Goal: Navigation & Orientation: Find specific page/section

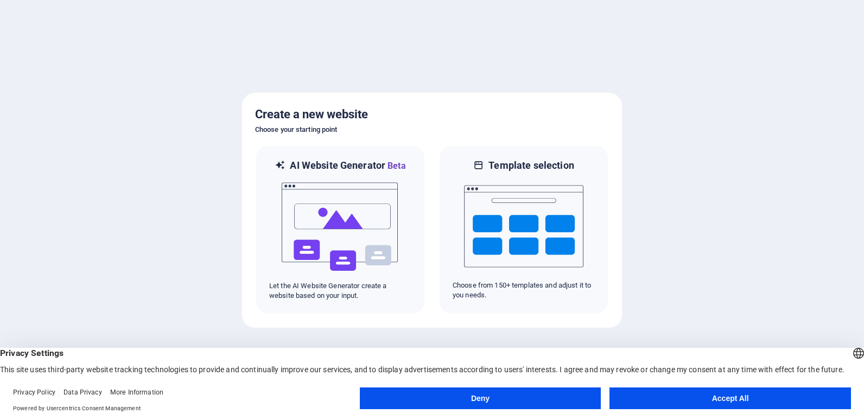
click at [193, 207] on div at bounding box center [432, 210] width 864 height 420
click at [648, 394] on button "Accept All" at bounding box center [731, 399] width 242 height 22
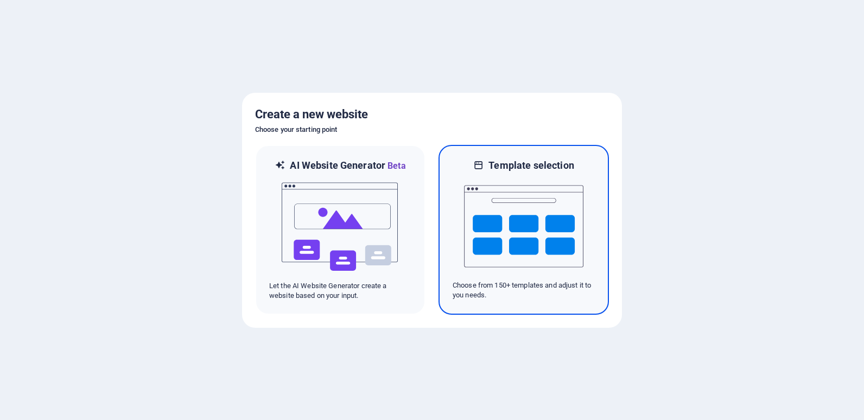
click at [553, 279] on img at bounding box center [523, 226] width 119 height 109
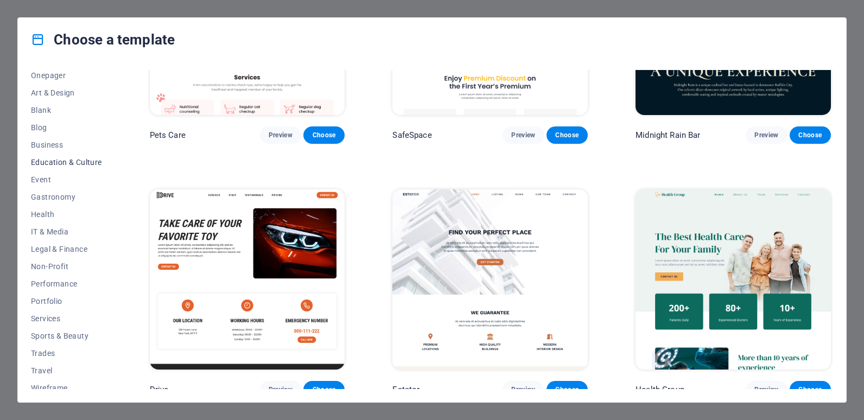
scroll to position [109, 0]
click at [85, 317] on span "Services" at bounding box center [66, 317] width 71 height 9
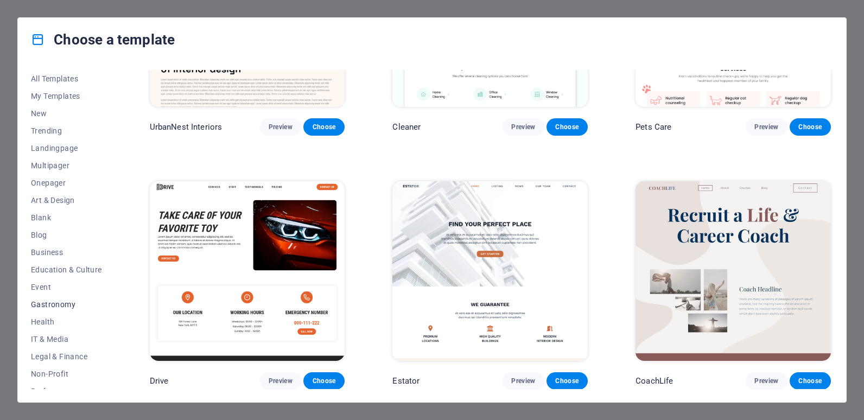
scroll to position [115, 0]
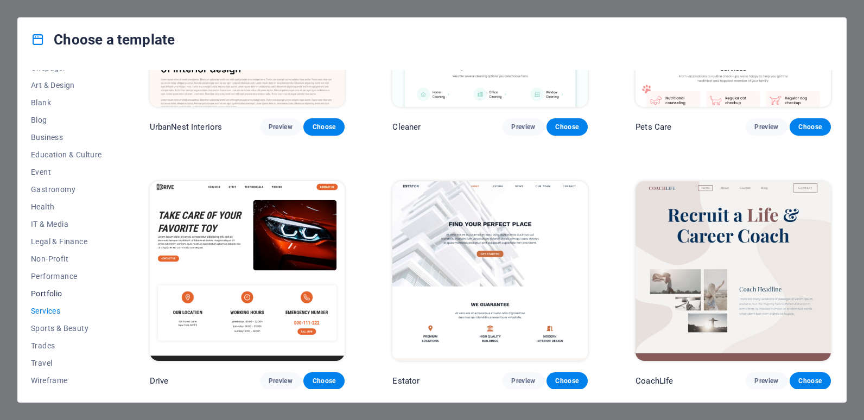
click at [66, 286] on button "Portfolio" at bounding box center [66, 293] width 71 height 17
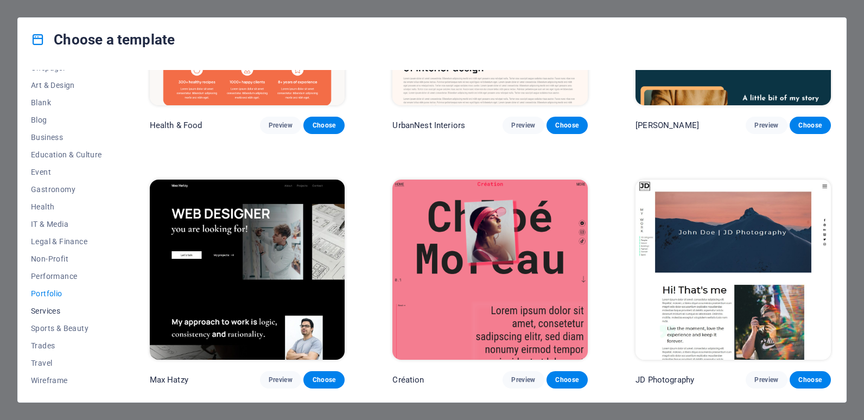
click at [65, 305] on button "Services" at bounding box center [66, 310] width 71 height 17
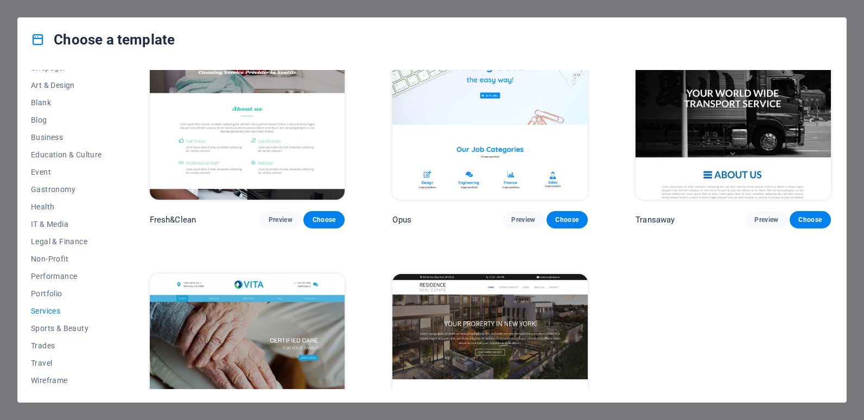
scroll to position [1409, 0]
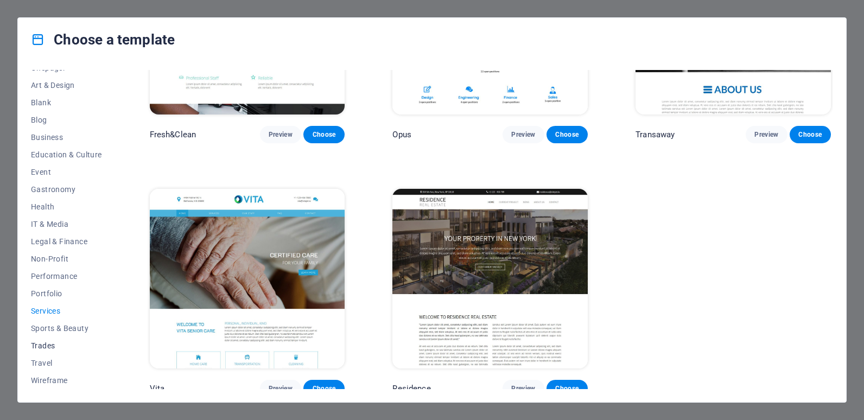
click at [60, 346] on span "Trades" at bounding box center [66, 346] width 71 height 9
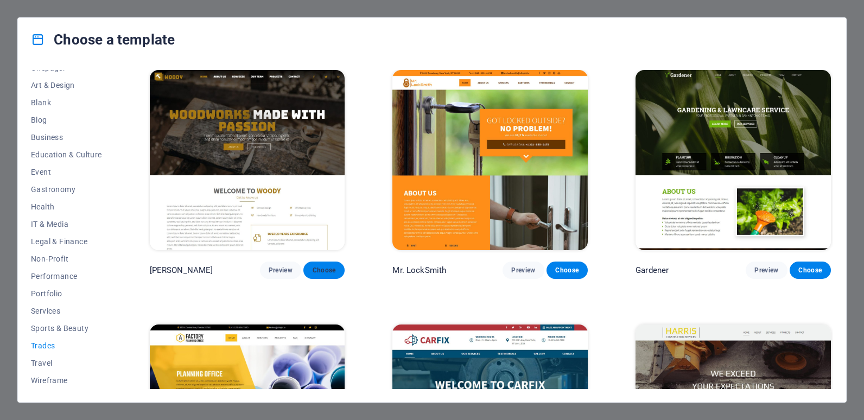
scroll to position [271, 0]
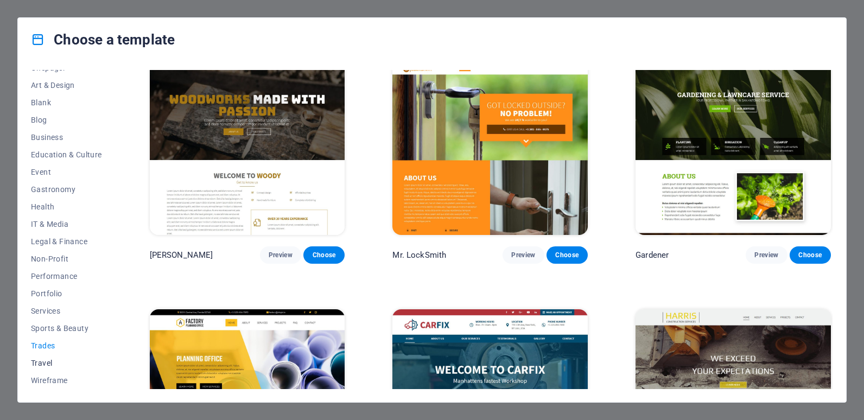
click at [65, 365] on span "Travel" at bounding box center [66, 363] width 71 height 9
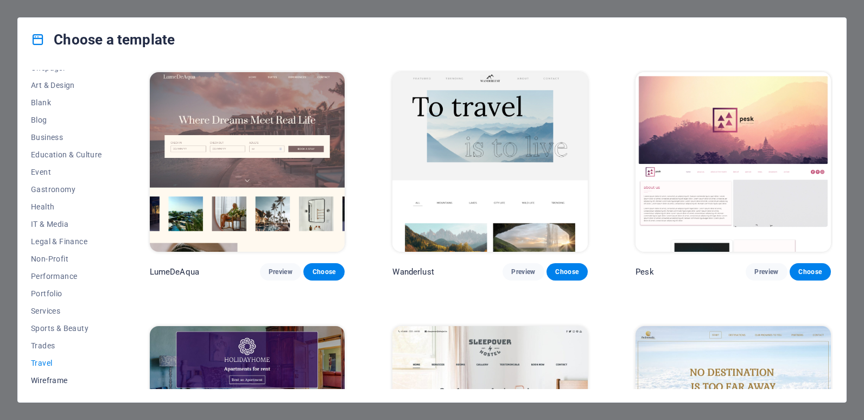
click at [65, 377] on span "Wireframe" at bounding box center [66, 380] width 71 height 9
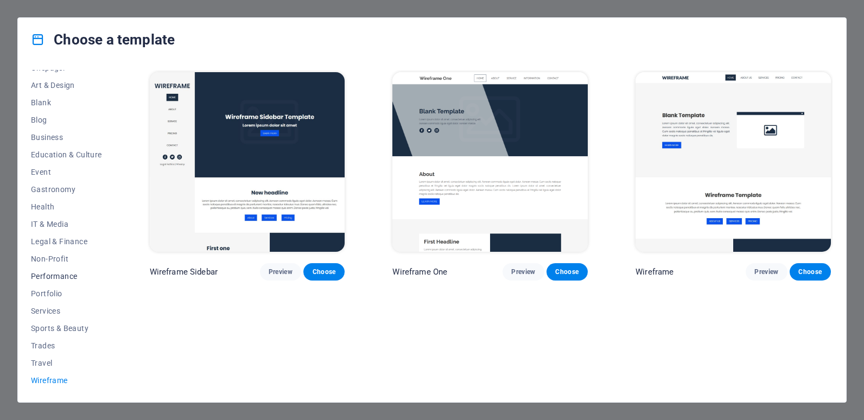
scroll to position [61, 0]
click at [69, 278] on span "IT & Media" at bounding box center [66, 278] width 71 height 9
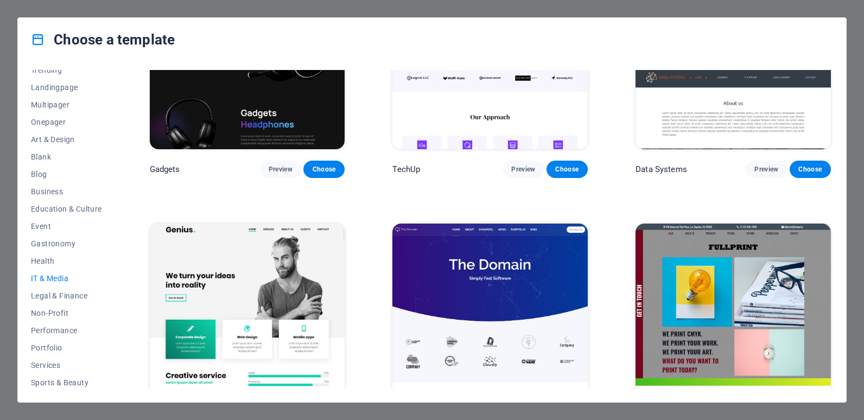
scroll to position [217, 0]
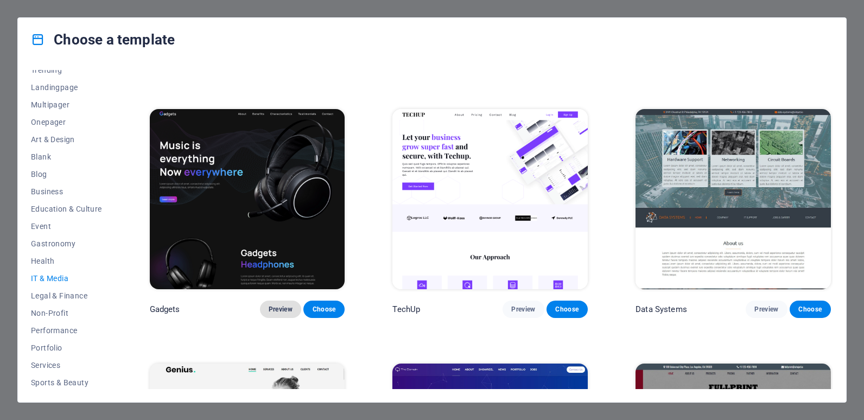
click at [280, 305] on span "Preview" at bounding box center [281, 309] width 24 height 9
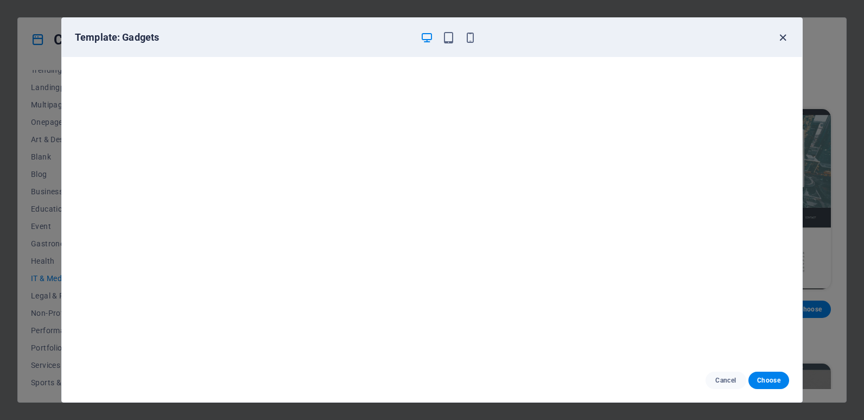
click at [780, 36] on icon "button" at bounding box center [783, 37] width 12 height 12
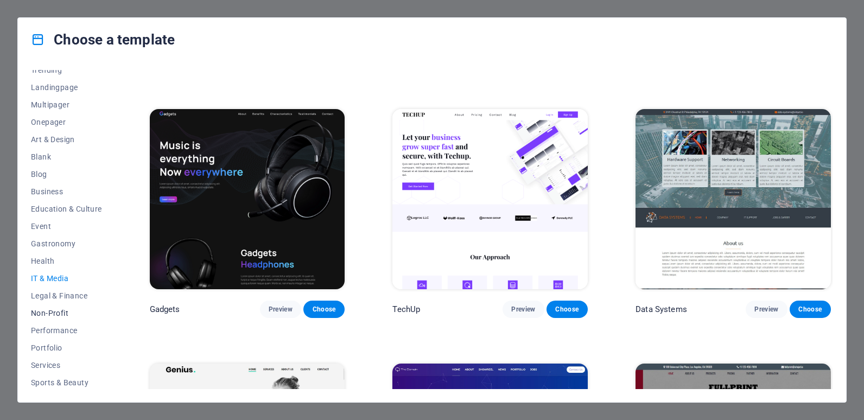
click at [69, 309] on span "Non-Profit" at bounding box center [66, 313] width 71 height 9
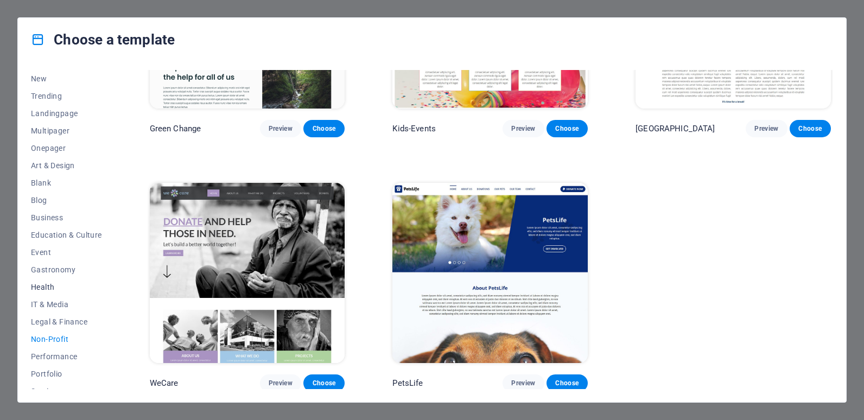
scroll to position [0, 0]
click at [66, 198] on span "Art & Design" at bounding box center [66, 200] width 71 height 9
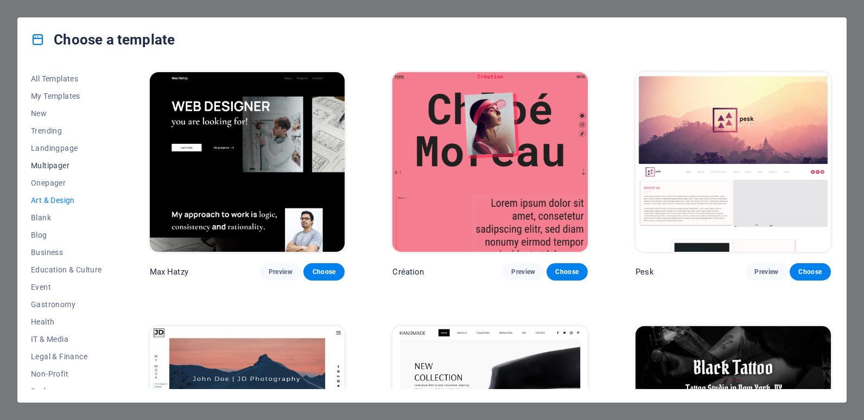
click at [71, 167] on span "Multipager" at bounding box center [66, 165] width 71 height 9
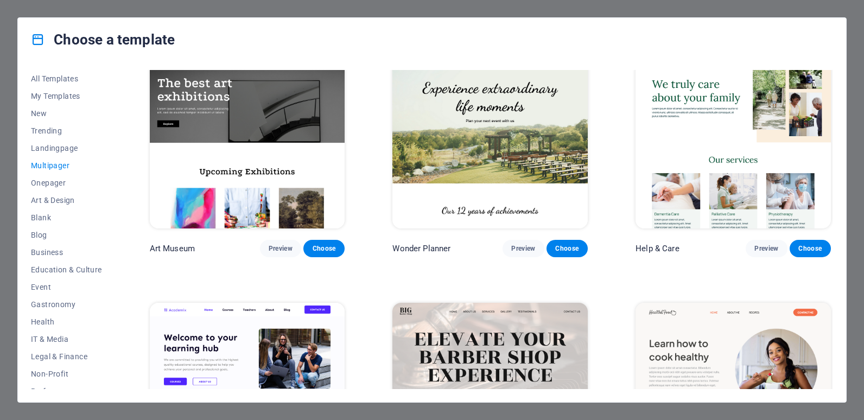
scroll to position [271, 0]
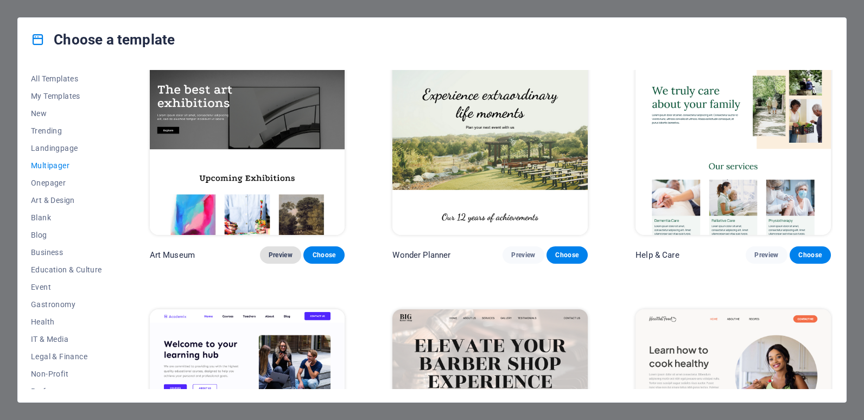
click at [280, 256] on span "Preview" at bounding box center [281, 255] width 24 height 9
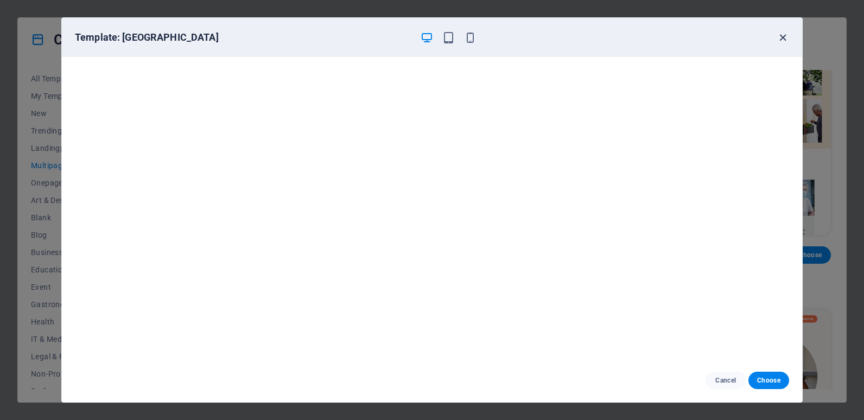
click at [786, 35] on icon "button" at bounding box center [783, 37] width 12 height 12
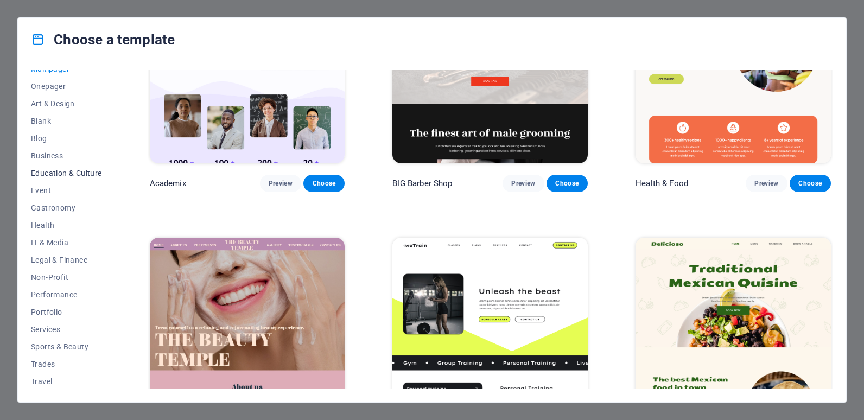
scroll to position [115, 0]
click at [60, 380] on span "Wireframe" at bounding box center [66, 380] width 71 height 9
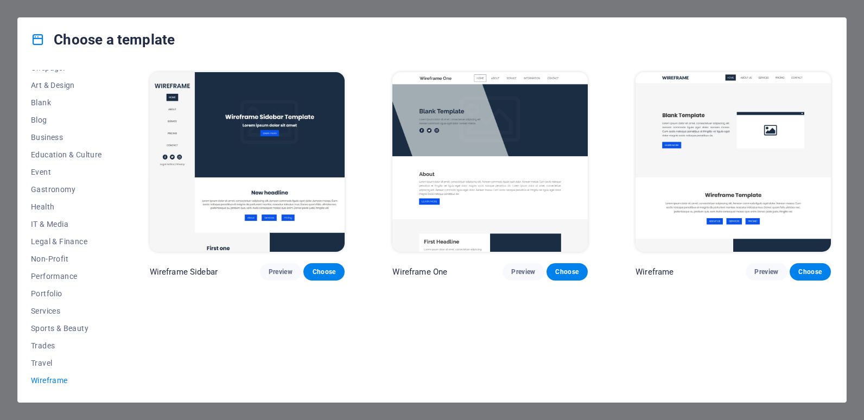
scroll to position [0, 0]
click at [55, 365] on span "Travel" at bounding box center [66, 363] width 71 height 9
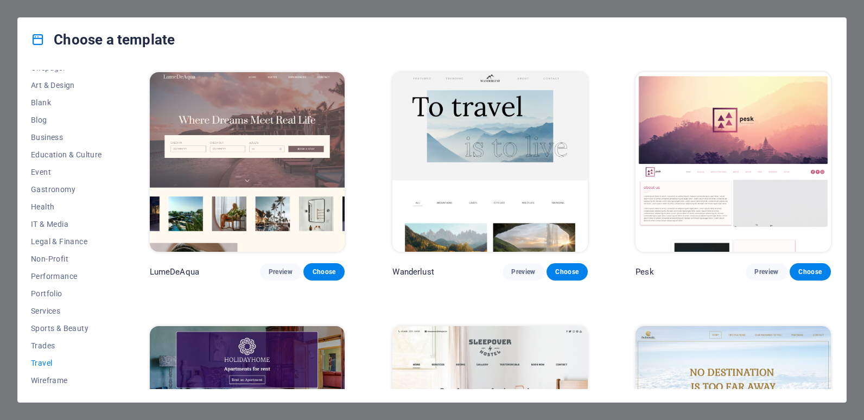
click at [53, 355] on button "Travel" at bounding box center [66, 363] width 71 height 17
click at [52, 349] on span "Trades" at bounding box center [66, 346] width 71 height 9
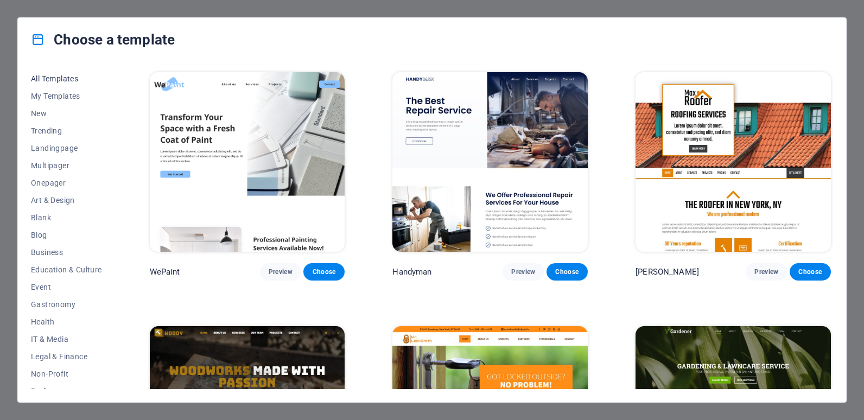
click at [64, 79] on span "All Templates" at bounding box center [66, 78] width 71 height 9
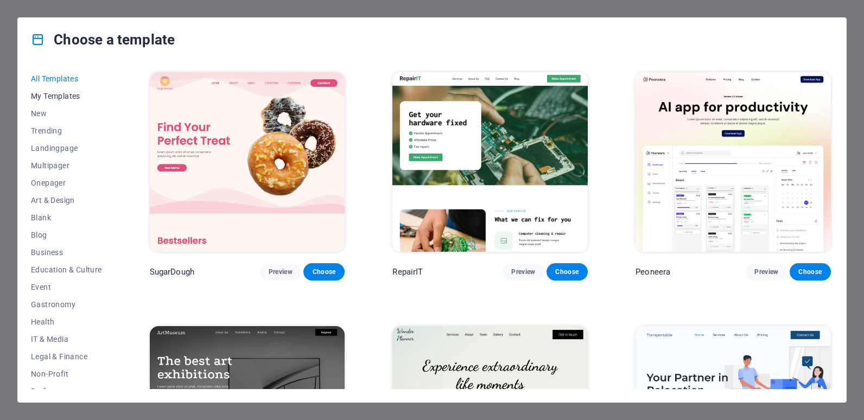
click at [62, 90] on button "My Templates" at bounding box center [66, 95] width 71 height 17
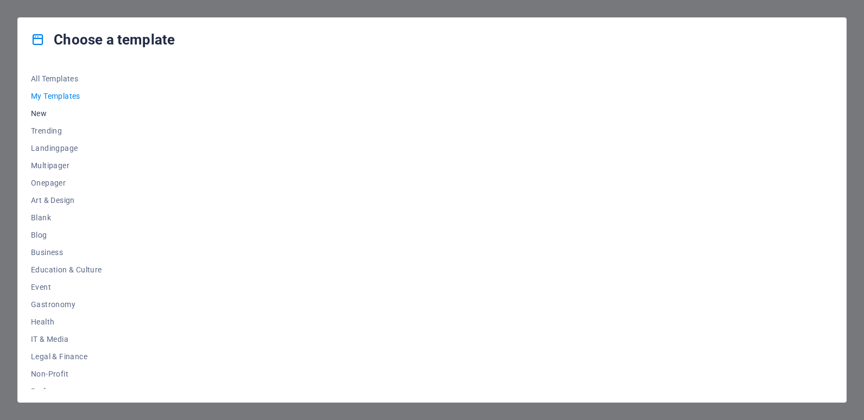
click at [54, 108] on button "New" at bounding box center [66, 113] width 71 height 17
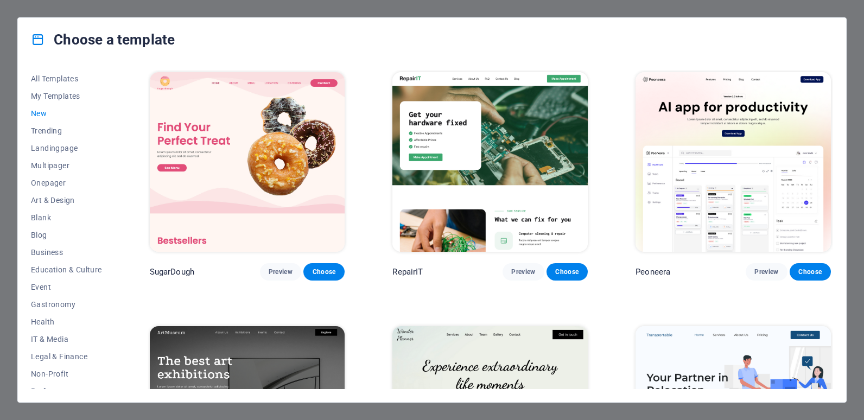
click at [58, 121] on button "New" at bounding box center [66, 113] width 71 height 17
click at [63, 130] on span "Trending" at bounding box center [66, 131] width 71 height 9
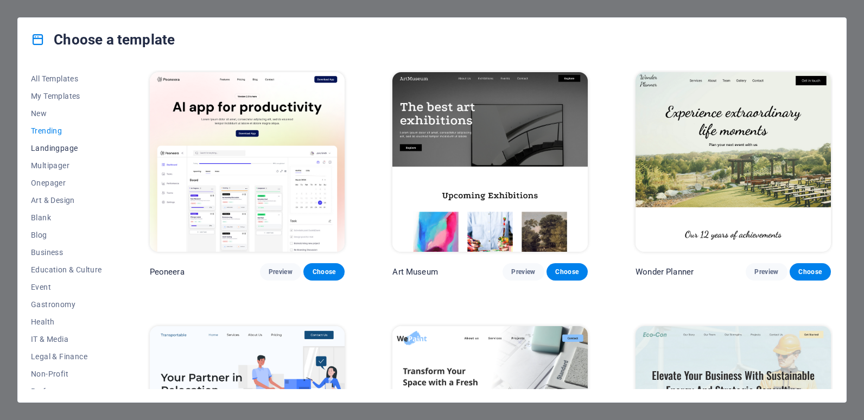
click at [69, 149] on span "Landingpage" at bounding box center [66, 148] width 71 height 9
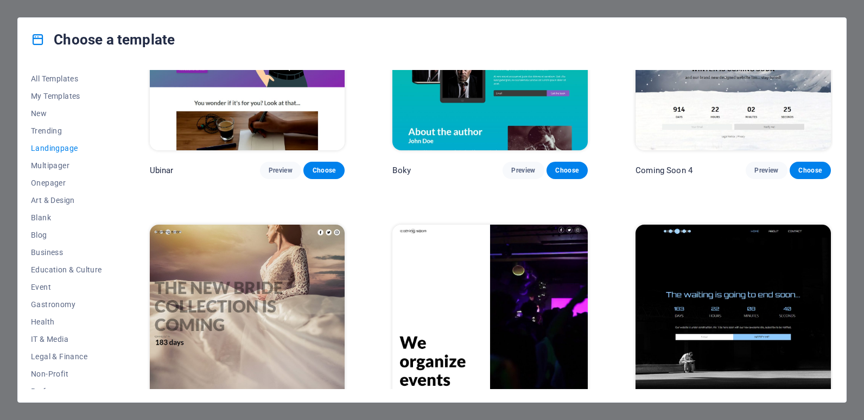
scroll to position [1900, 0]
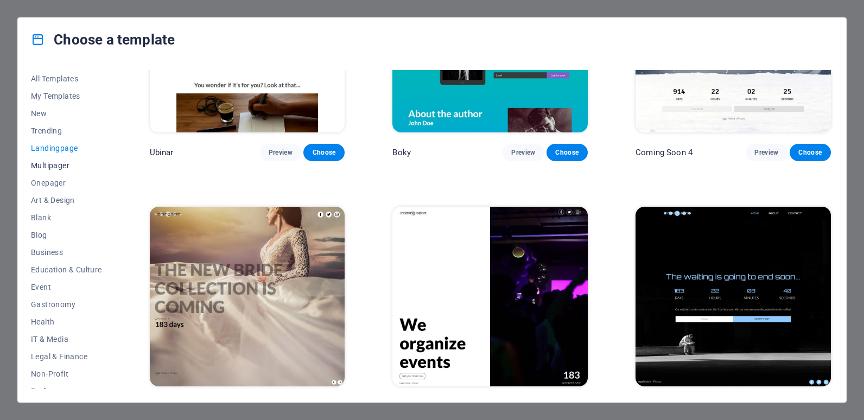
click at [66, 168] on span "Multipager" at bounding box center [66, 165] width 71 height 9
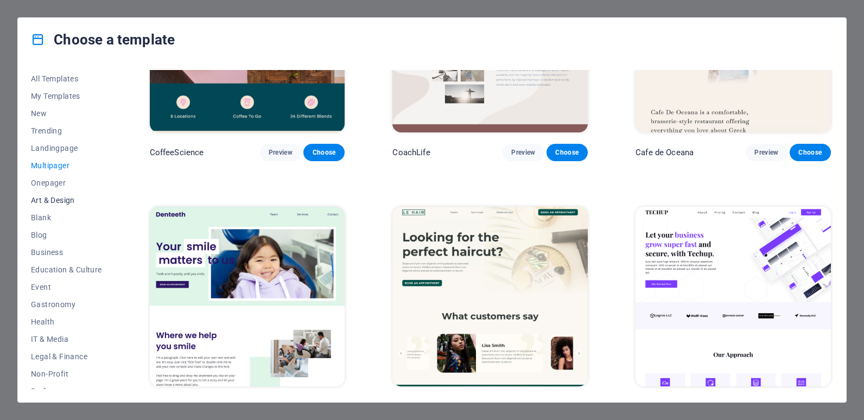
click at [71, 196] on span "Art & Design" at bounding box center [66, 200] width 71 height 9
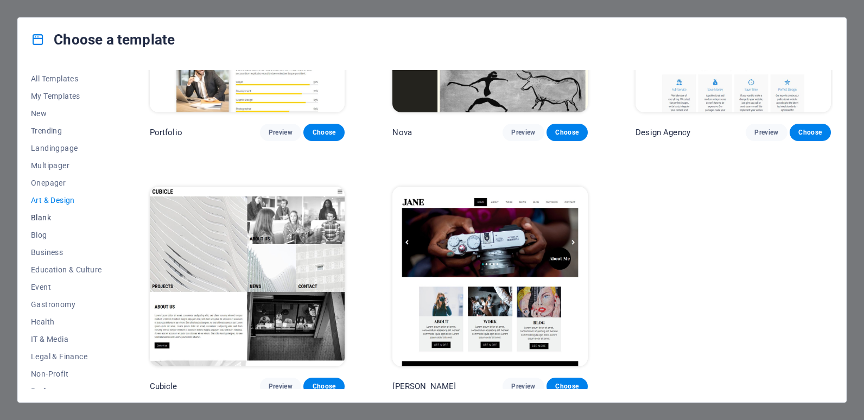
click at [64, 214] on span "Blank" at bounding box center [66, 217] width 71 height 9
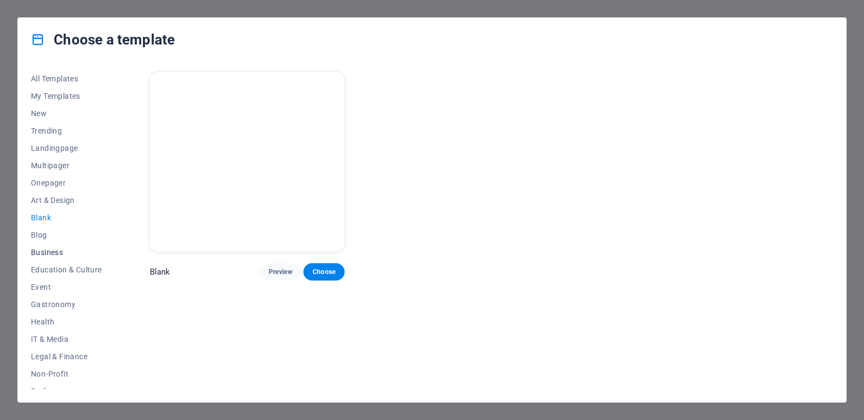
click at [66, 253] on span "Business" at bounding box center [66, 252] width 71 height 9
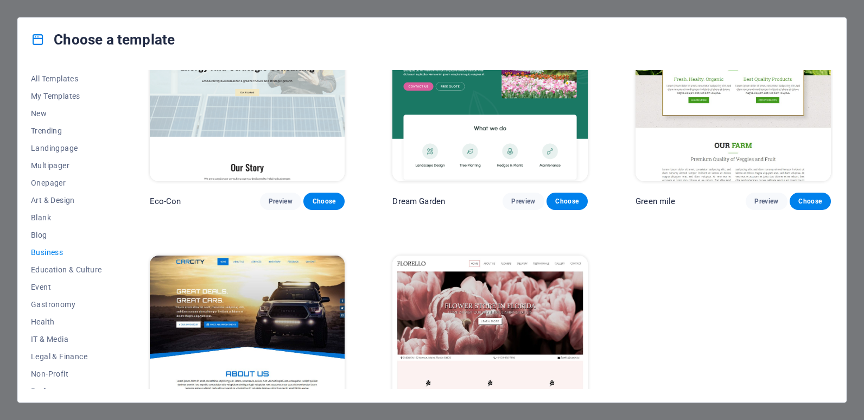
scroll to position [143, 0]
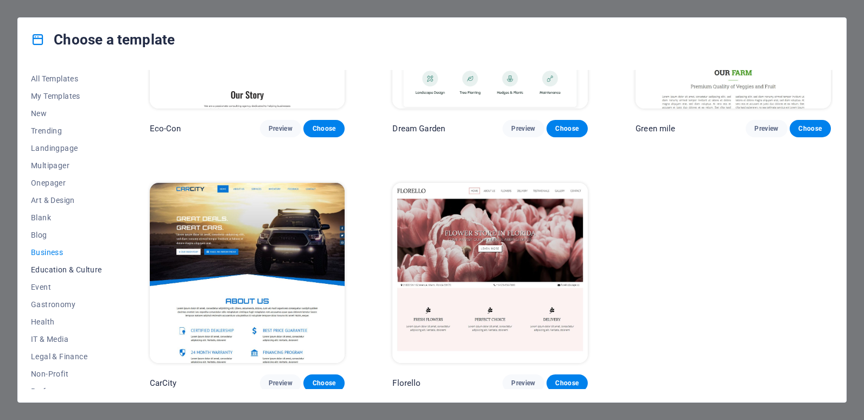
click at [81, 274] on button "Education & Culture" at bounding box center [66, 269] width 71 height 17
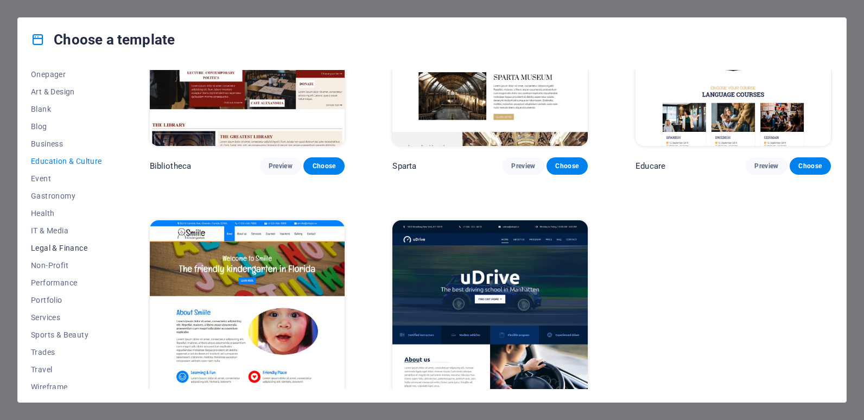
scroll to position [115, 0]
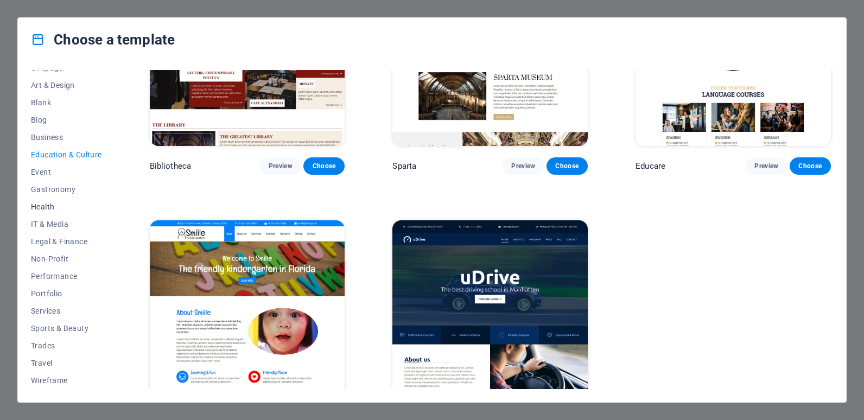
click at [60, 209] on span "Health" at bounding box center [66, 207] width 71 height 9
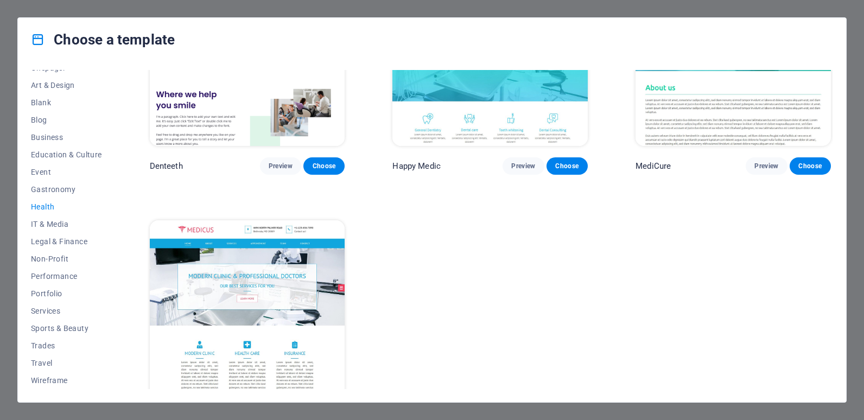
scroll to position [397, 0]
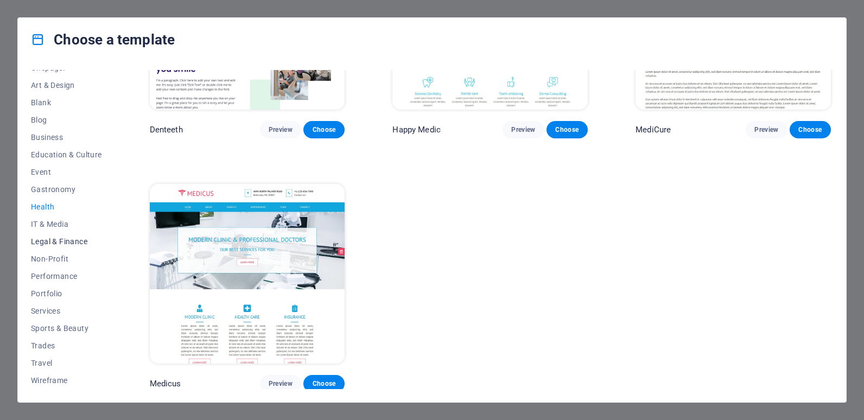
click at [66, 248] on button "Legal & Finance" at bounding box center [66, 241] width 71 height 17
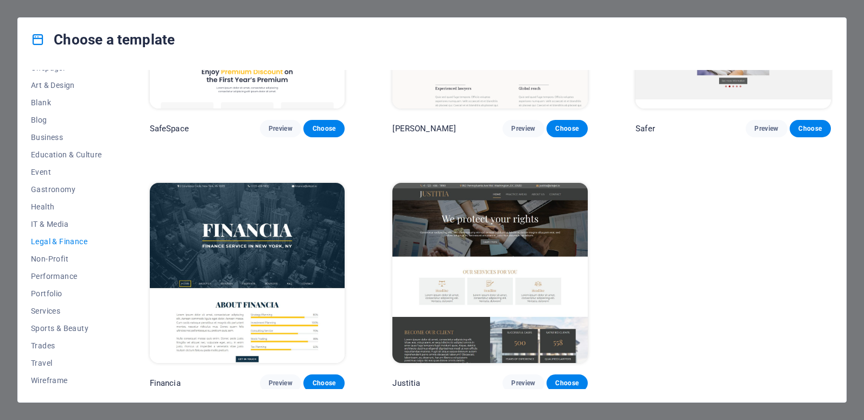
scroll to position [0, 0]
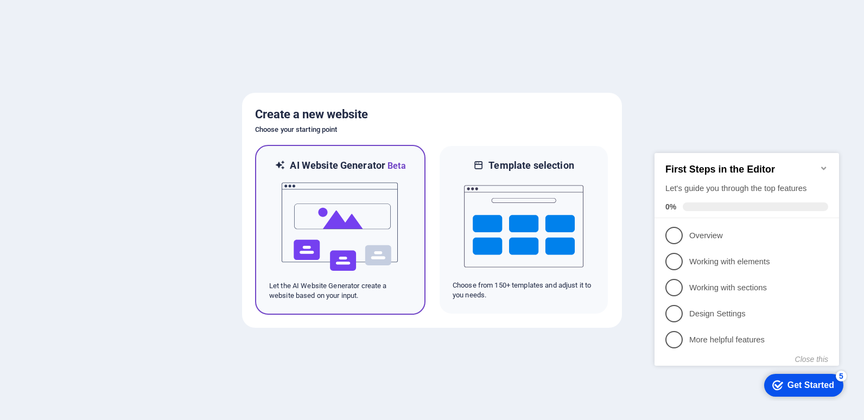
click at [353, 200] on img at bounding box center [340, 227] width 119 height 109
